Goal: Task Accomplishment & Management: Use online tool/utility

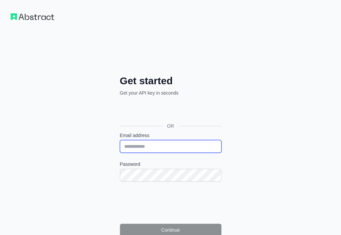
click at [120, 140] on input "Email address" at bounding box center [171, 146] width 102 height 13
paste input "**********"
type input "**********"
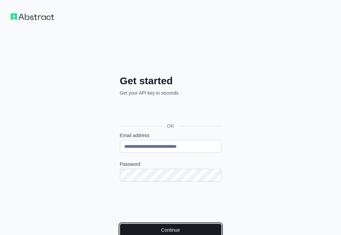
click at [124, 223] on button "Continue" at bounding box center [171, 229] width 102 height 13
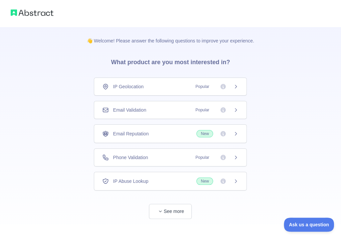
click at [158, 113] on div "Email Validation Popular" at bounding box center [170, 110] width 136 height 7
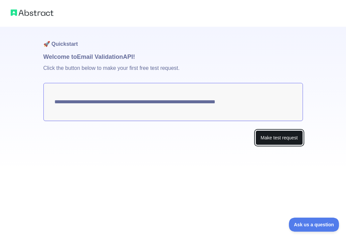
click at [264, 135] on button "Make test request" at bounding box center [278, 137] width 47 height 15
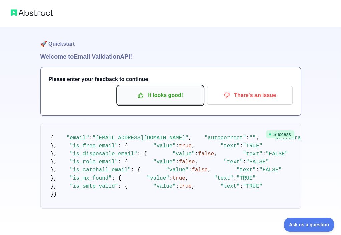
click at [151, 92] on p "It looks good!" at bounding box center [160, 95] width 75 height 11
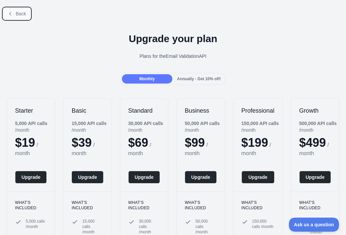
click at [25, 15] on span "Back" at bounding box center [21, 13] width 10 height 5
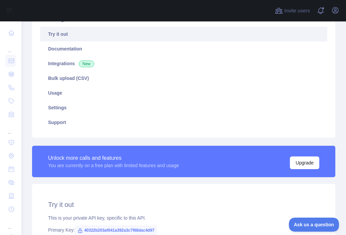
scroll to position [100, 0]
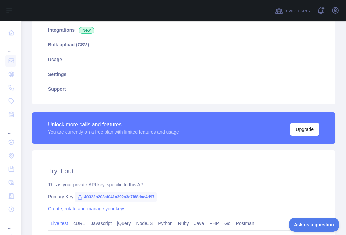
click at [137, 197] on span "40322b203af041a392a3c7f68dac4d97" at bounding box center [116, 197] width 82 height 10
click at [167, 196] on div "Primary Key: 40322b203af041a392a3c7f68dac4d97" at bounding box center [183, 196] width 271 height 7
click at [141, 195] on span "40322b203af041a392a3c7f68dac4d97" at bounding box center [116, 197] width 82 height 10
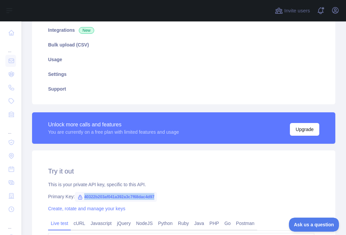
click at [141, 195] on span "40322b203af041a392a3c7f68dac4d97" at bounding box center [116, 197] width 82 height 10
copy span "40322b203af041a392a3c7f68dac4d97"
click at [28, 83] on div "Pricing Try it out Documentation Integrations New Bulk upload (CSV) Usage Setti…" at bounding box center [183, 38] width 311 height 134
